Goal: Check status: Check status

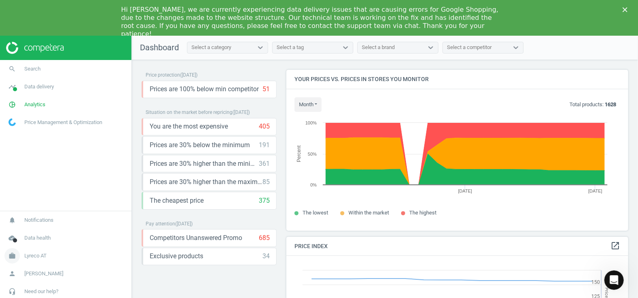
click at [37, 256] on span "Lyreco AT" at bounding box center [35, 255] width 22 height 7
click at [26, 232] on span "Switch campaign" at bounding box center [27, 232] width 36 height 6
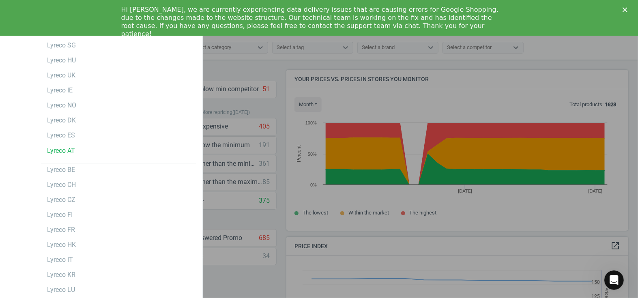
click at [625, 6] on div "Hi [PERSON_NAME], we are currently experiencing data delivery issues that are c…" at bounding box center [319, 21] width 638 height 37
click at [80, 146] on div "Lyreco AT" at bounding box center [118, 150] width 155 height 13
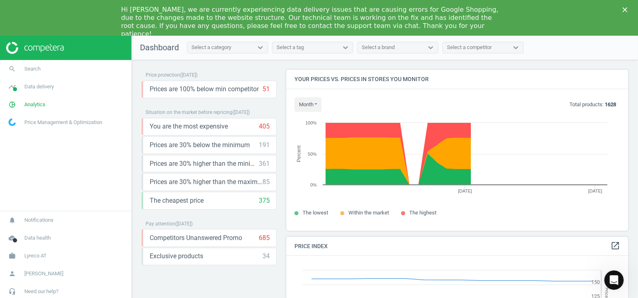
scroll to position [198, 348]
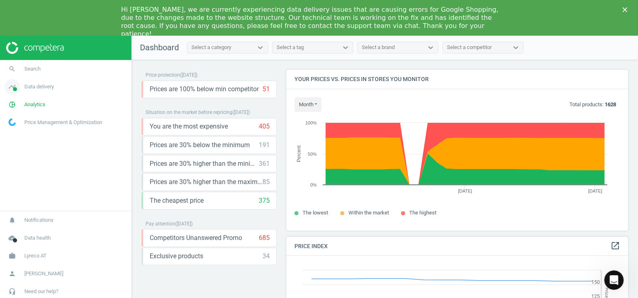
click at [33, 89] on span "Data delivery" at bounding box center [39, 86] width 30 height 7
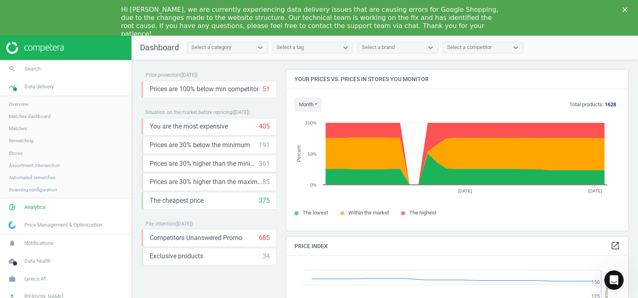
click at [19, 152] on span "Stores" at bounding box center [16, 153] width 14 height 6
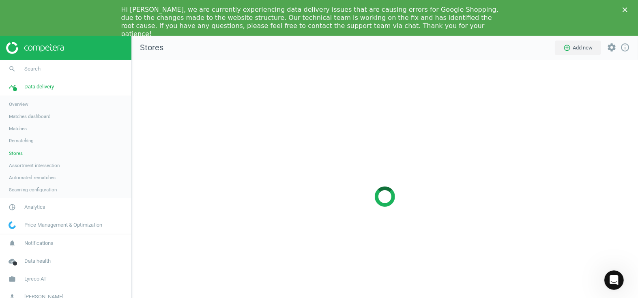
scroll to position [286, 518]
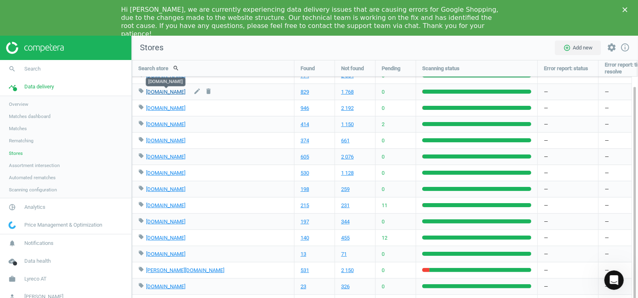
click at [164, 92] on link "office-discount.at" at bounding box center [165, 92] width 39 height 6
click at [21, 189] on span "Scanning configuration" at bounding box center [33, 190] width 48 height 6
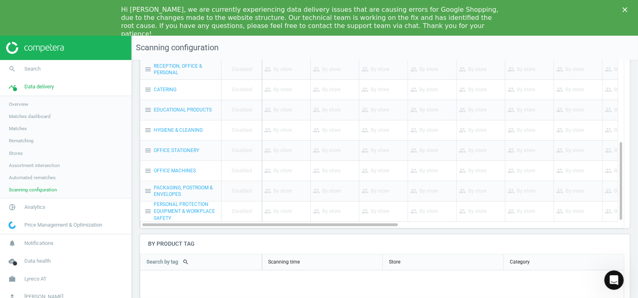
scroll to position [110, 0]
click at [20, 166] on span "Assortment intersection" at bounding box center [34, 165] width 51 height 6
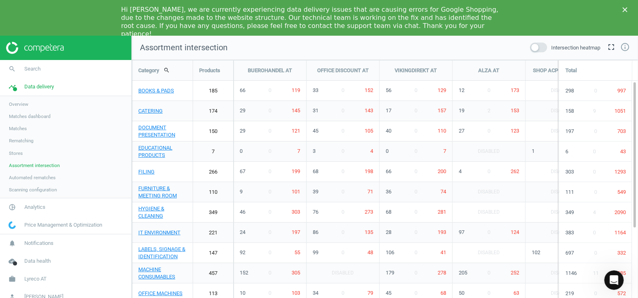
scroll to position [286, 518]
click at [342, 275] on span "Disabled" at bounding box center [343, 273] width 22 height 20
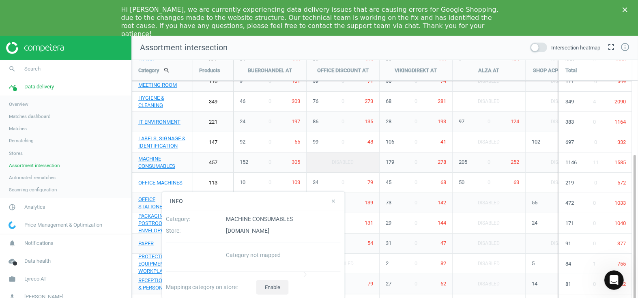
click at [335, 200] on icon "close" at bounding box center [334, 201] width 6 height 6
